Goal: Information Seeking & Learning: Find specific fact

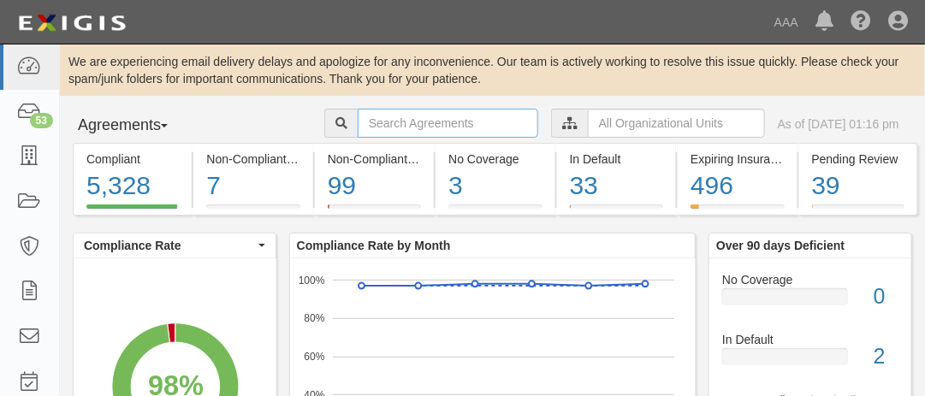
click at [380, 126] on input "text" at bounding box center [448, 123] width 181 height 29
type input "nissan of down"
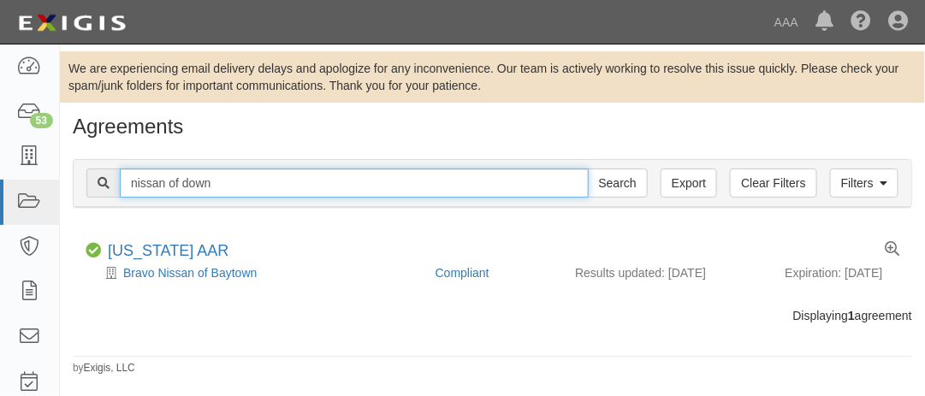
click at [236, 182] on input "nissan of down" at bounding box center [354, 183] width 469 height 29
type input "nissan of downtown la"
click at [588, 169] on input "Search" at bounding box center [618, 183] width 60 height 29
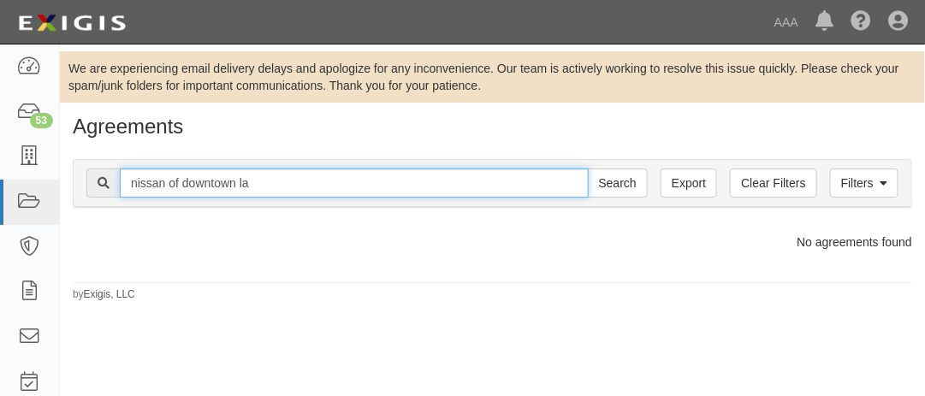
click at [252, 187] on input "nissan of downtown la" at bounding box center [354, 183] width 469 height 29
type input "n"
type input "19998"
click at [588, 169] on input "Search" at bounding box center [618, 183] width 60 height 29
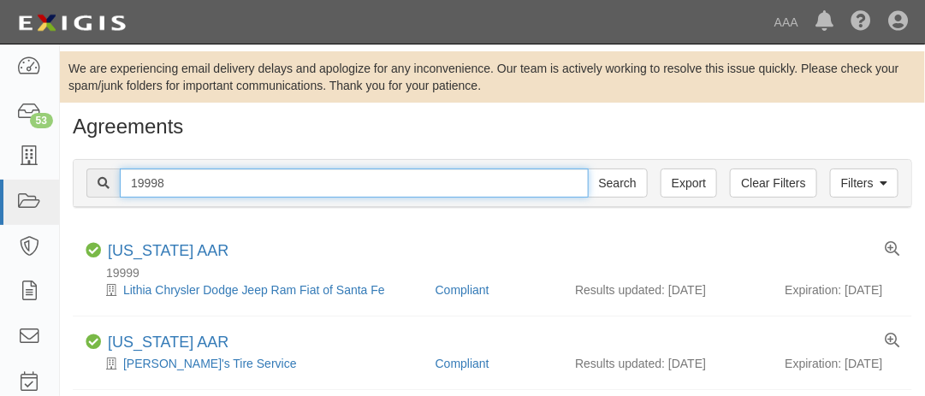
click at [178, 182] on input "19998" at bounding box center [354, 183] width 469 height 29
type input "nissan"
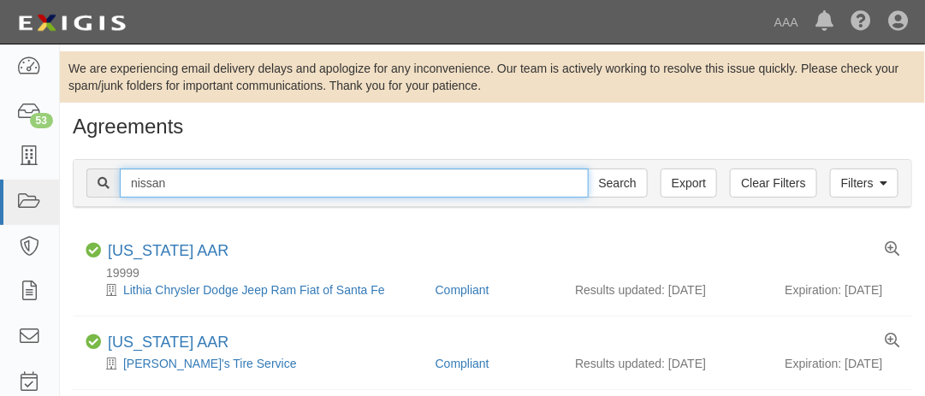
click at [588, 169] on input "Search" at bounding box center [618, 183] width 60 height 29
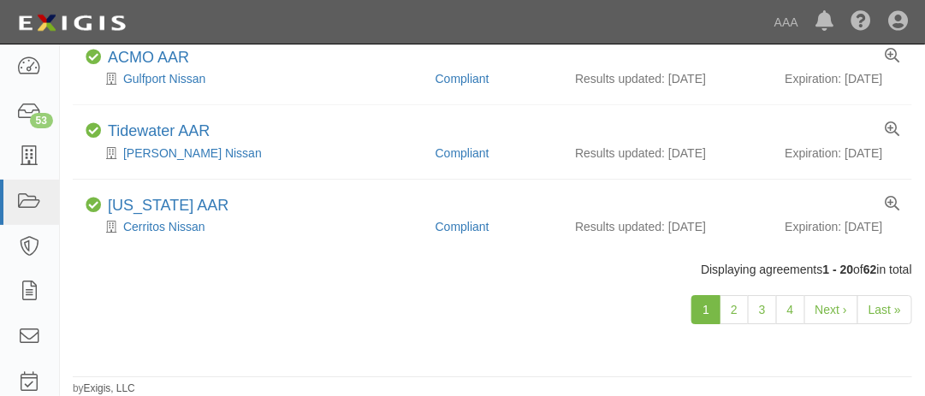
scroll to position [1786, 0]
click at [743, 320] on link "2" at bounding box center [734, 309] width 29 height 29
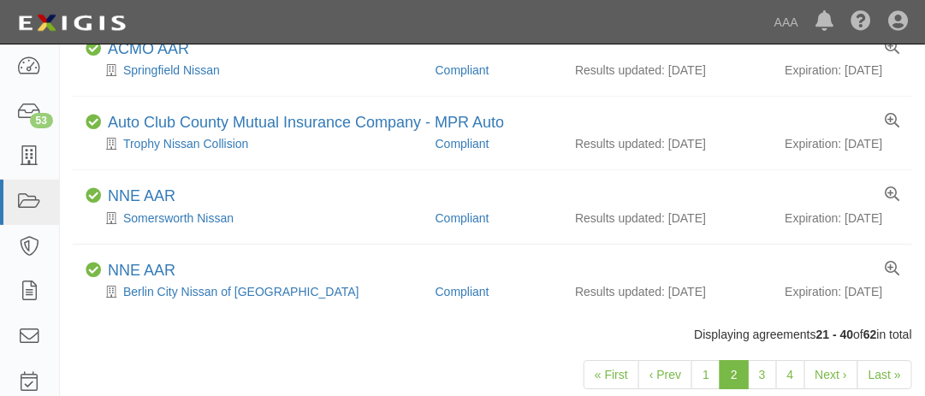
scroll to position [1732, 0]
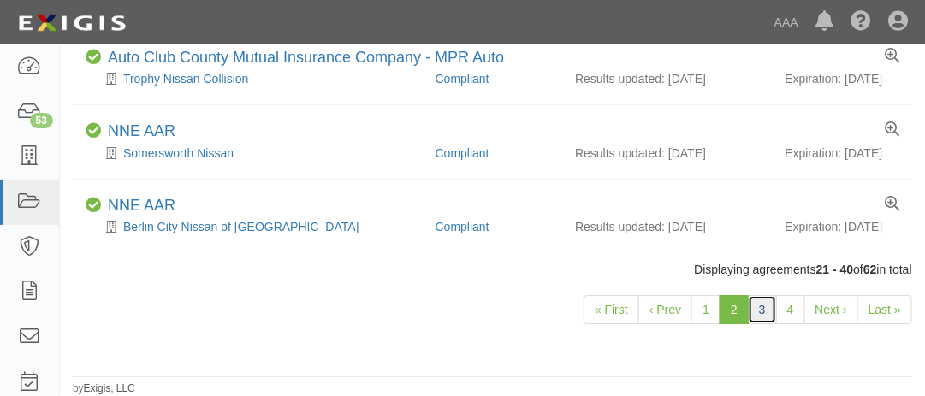
click at [764, 324] on link "3" at bounding box center [762, 309] width 29 height 29
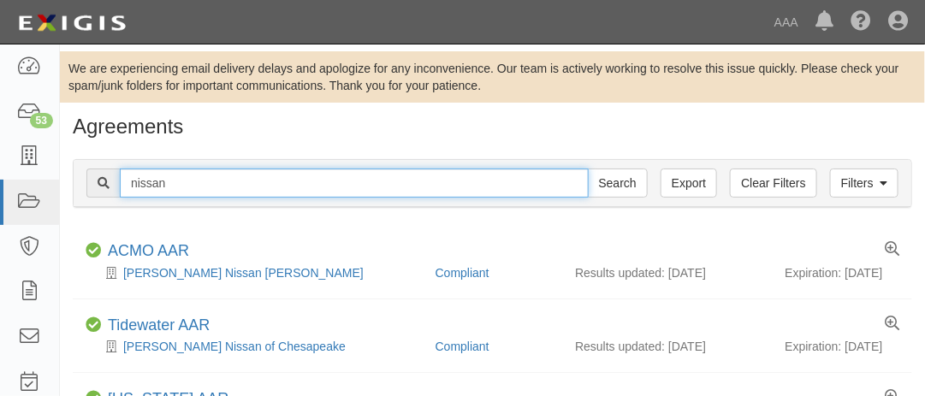
click at [181, 183] on input "nissan" at bounding box center [354, 183] width 469 height 29
type input "toyota of downtown"
click at [588, 169] on input "Search" at bounding box center [618, 183] width 60 height 29
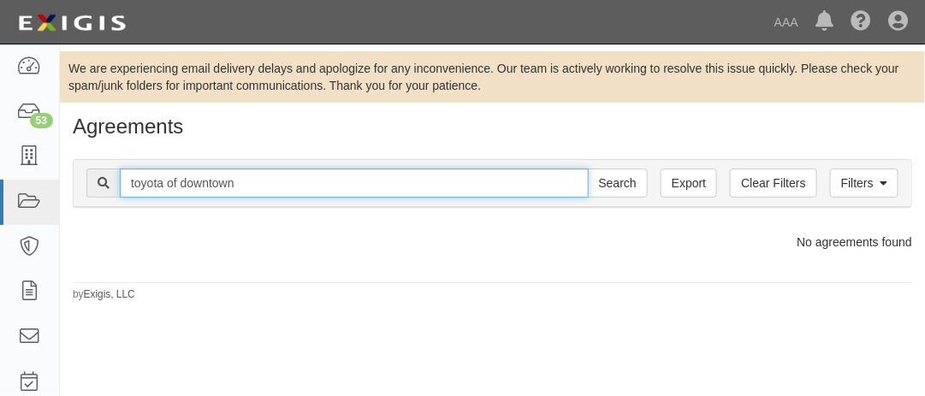
click at [240, 182] on input "toyota of downtown" at bounding box center [354, 183] width 469 height 29
type input "porsche of downtown los angeles"
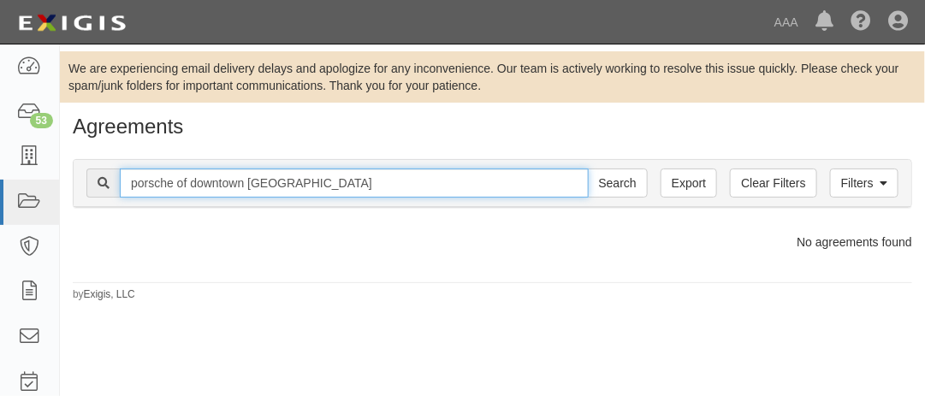
click at [588, 169] on input "Search" at bounding box center [618, 183] width 60 height 29
click at [313, 187] on input "porsche of downtown [GEOGRAPHIC_DATA]" at bounding box center [354, 183] width 469 height 29
type input "p"
click at [588, 169] on input "Search" at bounding box center [618, 183] width 60 height 29
type input "Porsche"
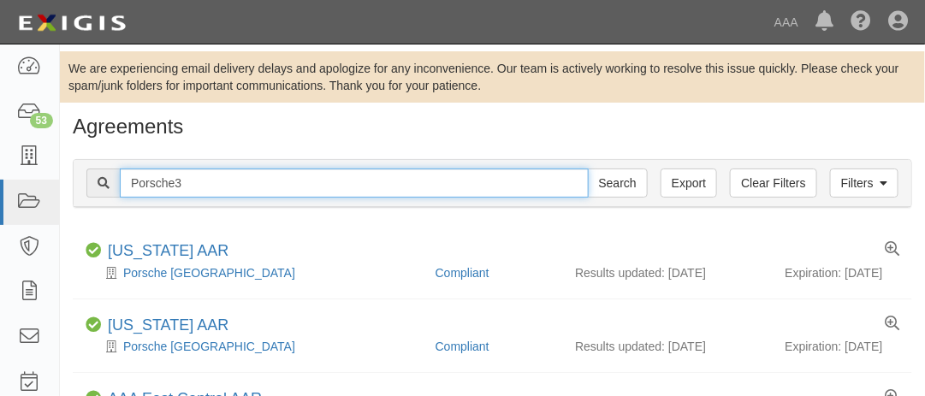
click at [313, 187] on input "Porsche3" at bounding box center [354, 183] width 469 height 29
click at [588, 169] on input "Search" at bounding box center [618, 183] width 60 height 29
type input "Porsche"
click at [588, 169] on input "Search" at bounding box center [618, 183] width 60 height 29
click at [162, 180] on input "Porsche" at bounding box center [354, 183] width 469 height 29
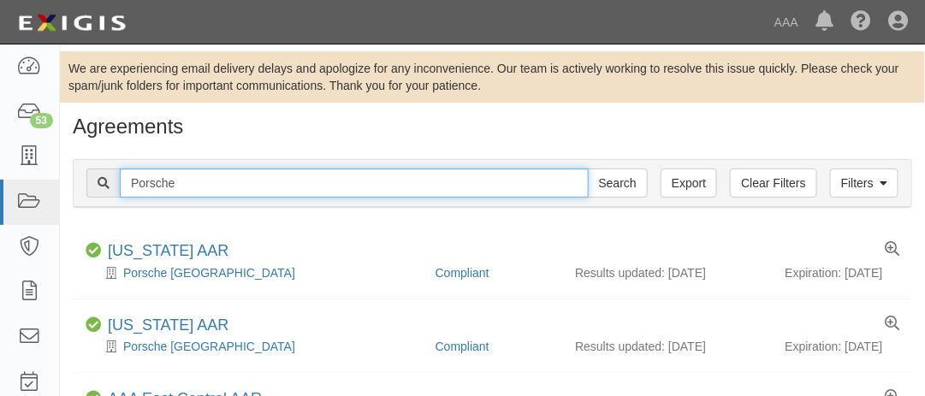
click at [162, 180] on input "Porsche" at bounding box center [354, 183] width 469 height 29
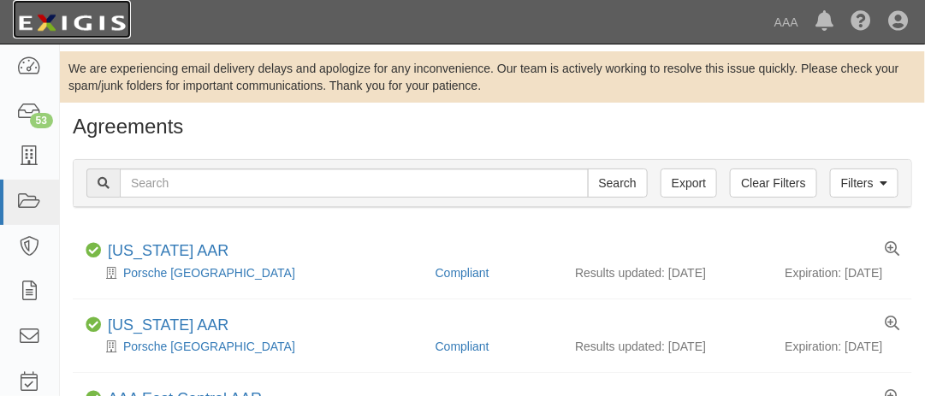
click at [68, 24] on img at bounding box center [72, 23] width 118 height 31
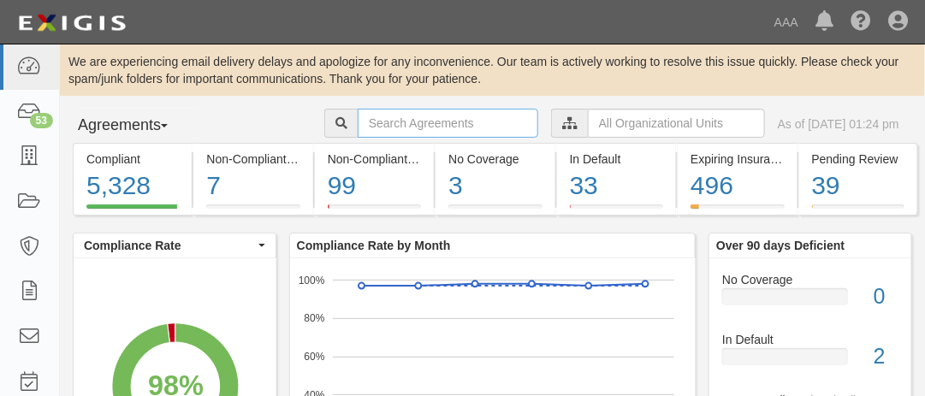
click at [431, 126] on input "text" at bounding box center [448, 123] width 181 height 29
type input "lithia"
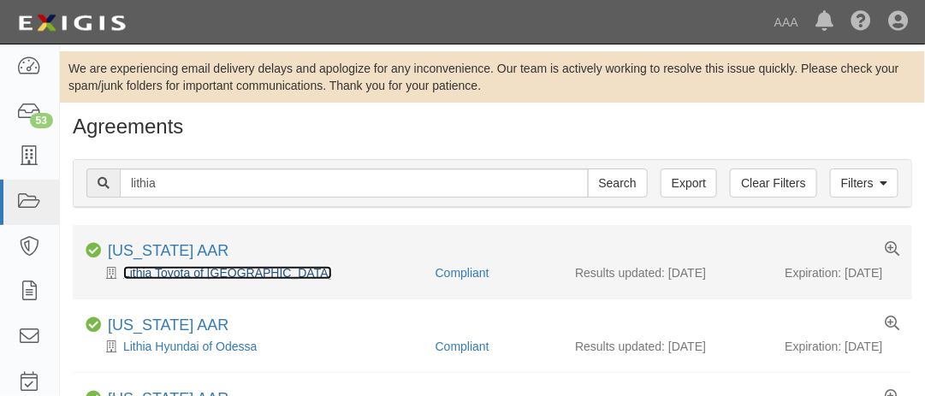
click at [193, 276] on link "Lithia Toyota of [GEOGRAPHIC_DATA]" at bounding box center [227, 273] width 209 height 14
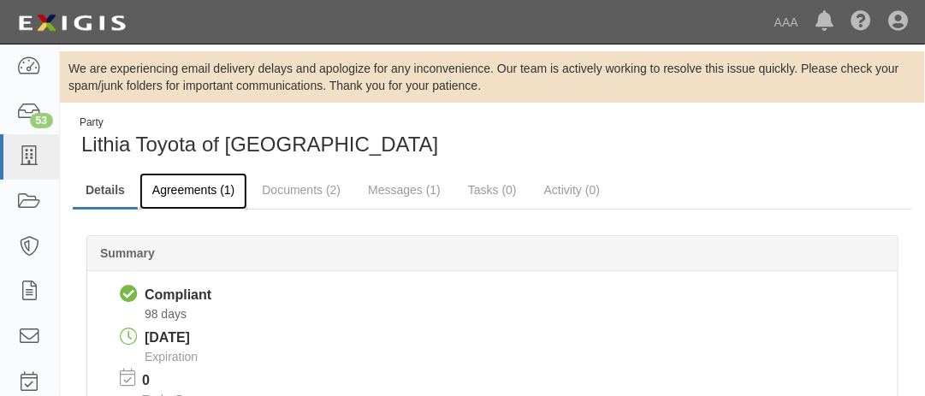
click at [217, 188] on link "Agreements (1)" at bounding box center [194, 191] width 108 height 37
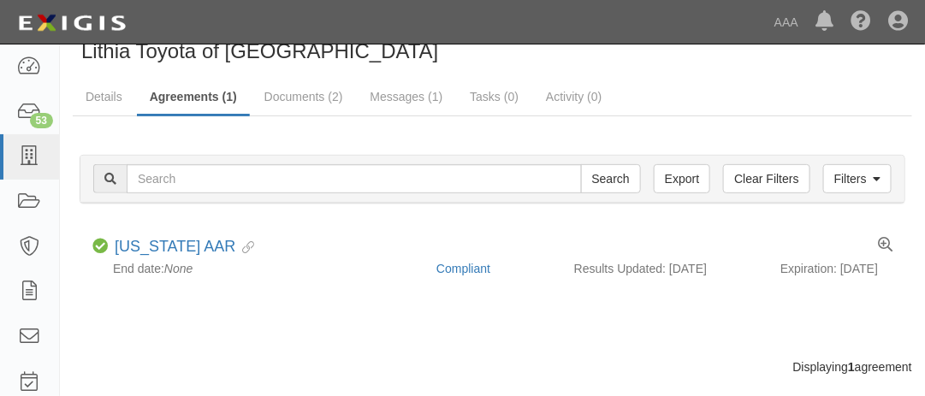
scroll to position [139, 0]
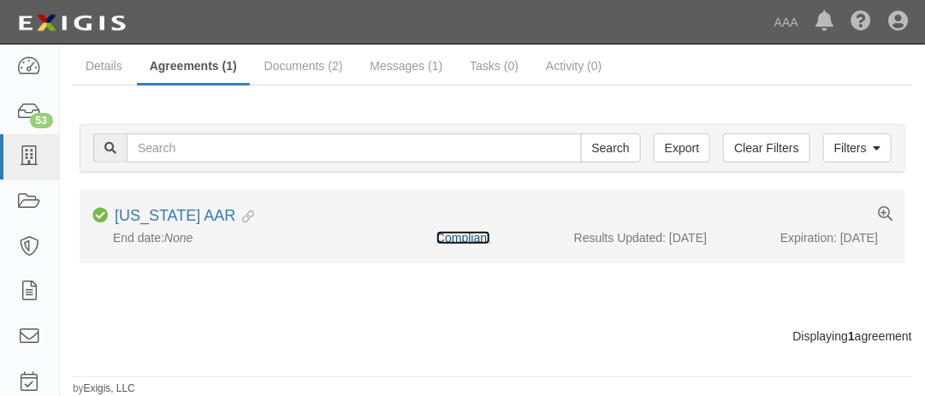
click at [473, 231] on link "Compliant" at bounding box center [464, 238] width 54 height 14
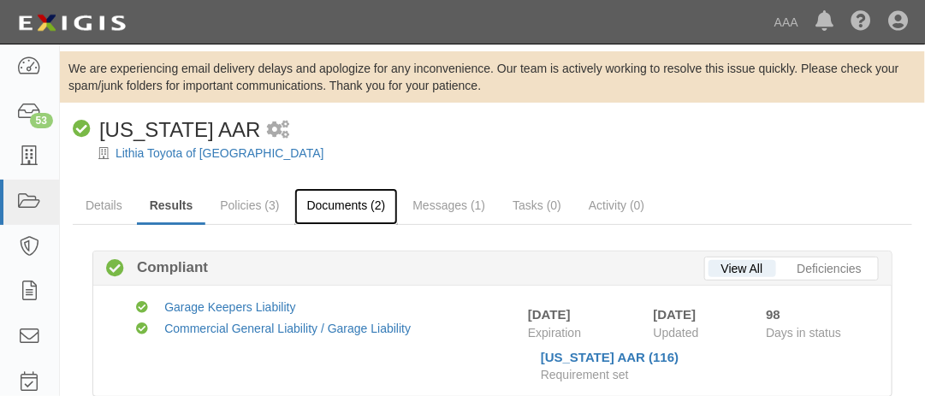
click at [342, 210] on link "Documents (2)" at bounding box center [346, 206] width 104 height 37
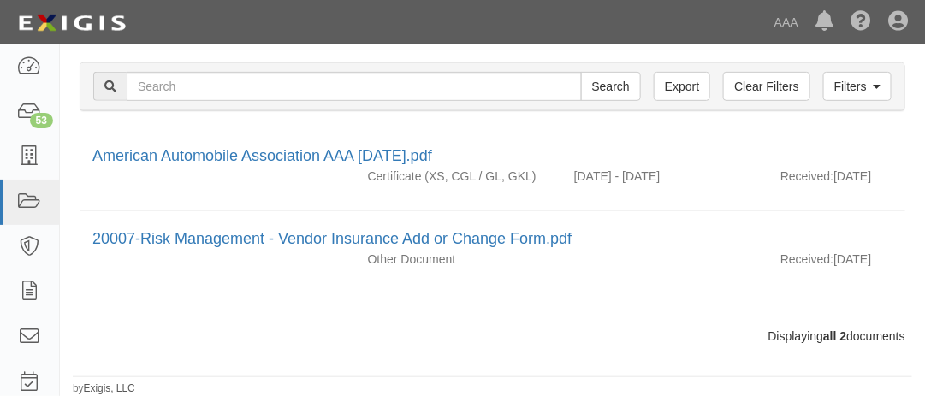
scroll to position [233, 0]
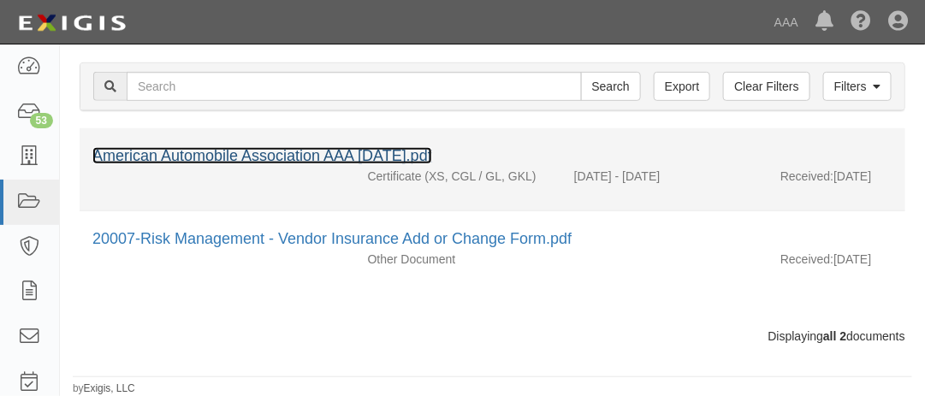
click at [265, 147] on link "American Automobile Association AAA [DATE].pdf" at bounding box center [262, 155] width 340 height 17
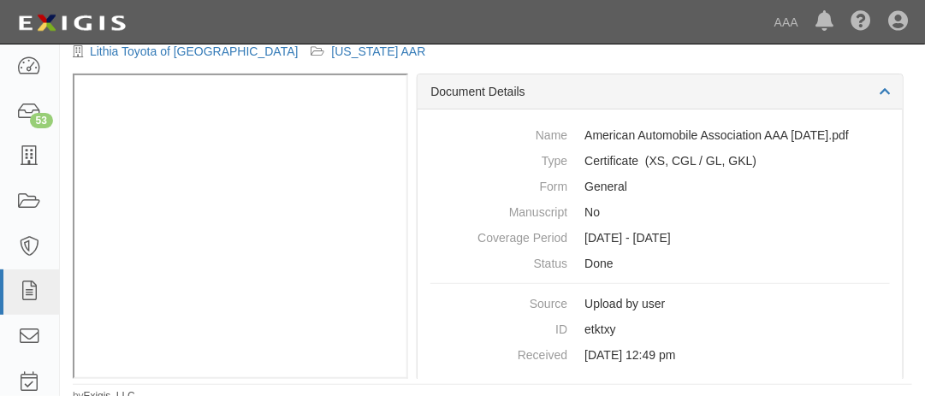
scroll to position [125, 0]
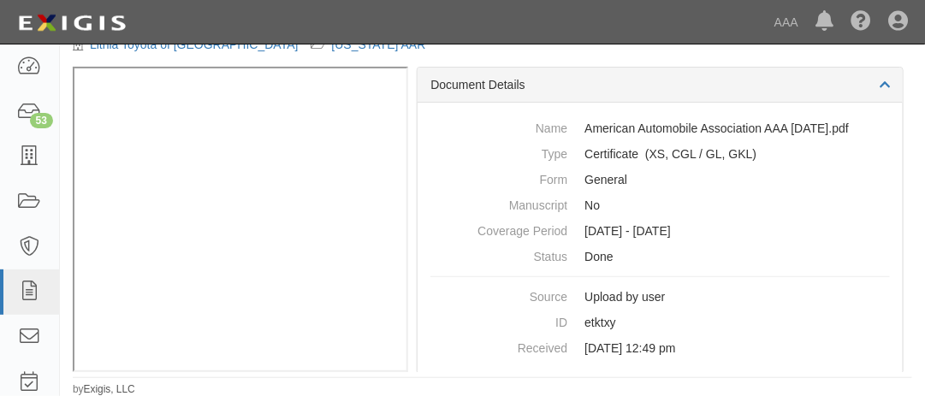
click at [407, 148] on iframe at bounding box center [241, 220] width 336 height 306
